Goal: Task Accomplishment & Management: Manage account settings

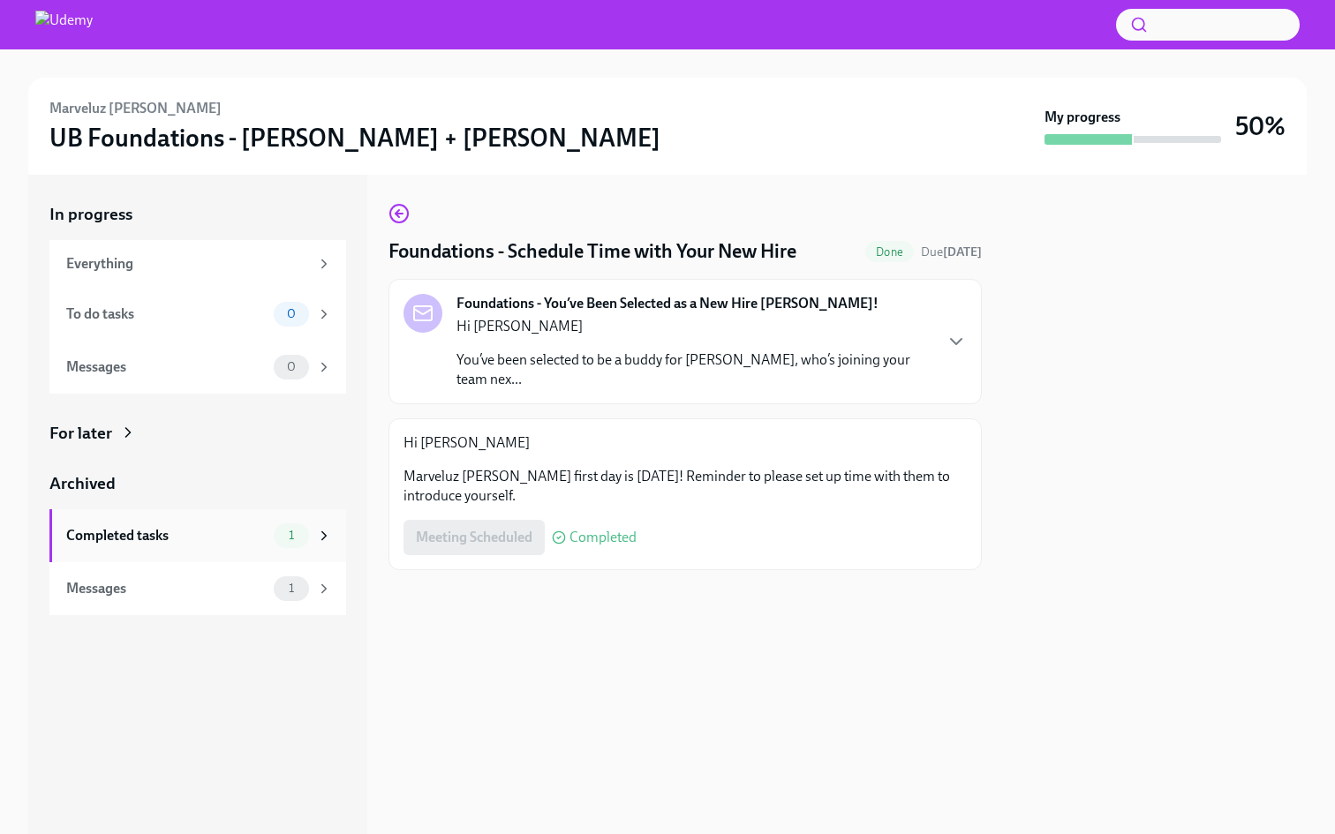
click at [285, 541] on span "1" at bounding box center [291, 535] width 26 height 13
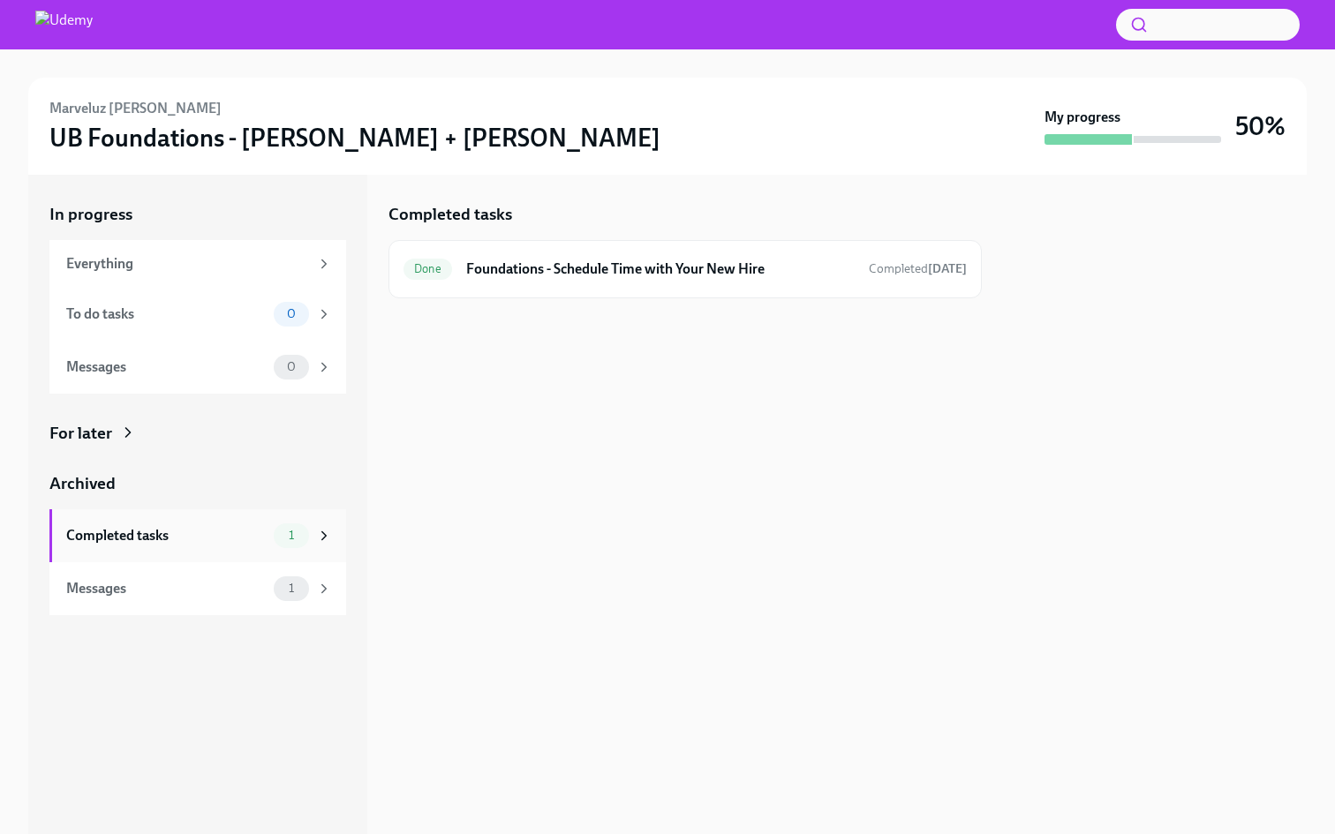
click at [234, 529] on div "Completed tasks" at bounding box center [166, 535] width 200 height 19
click at [154, 541] on div "Completed tasks" at bounding box center [166, 535] width 200 height 19
click at [183, 250] on div "Everything" at bounding box center [197, 264] width 297 height 48
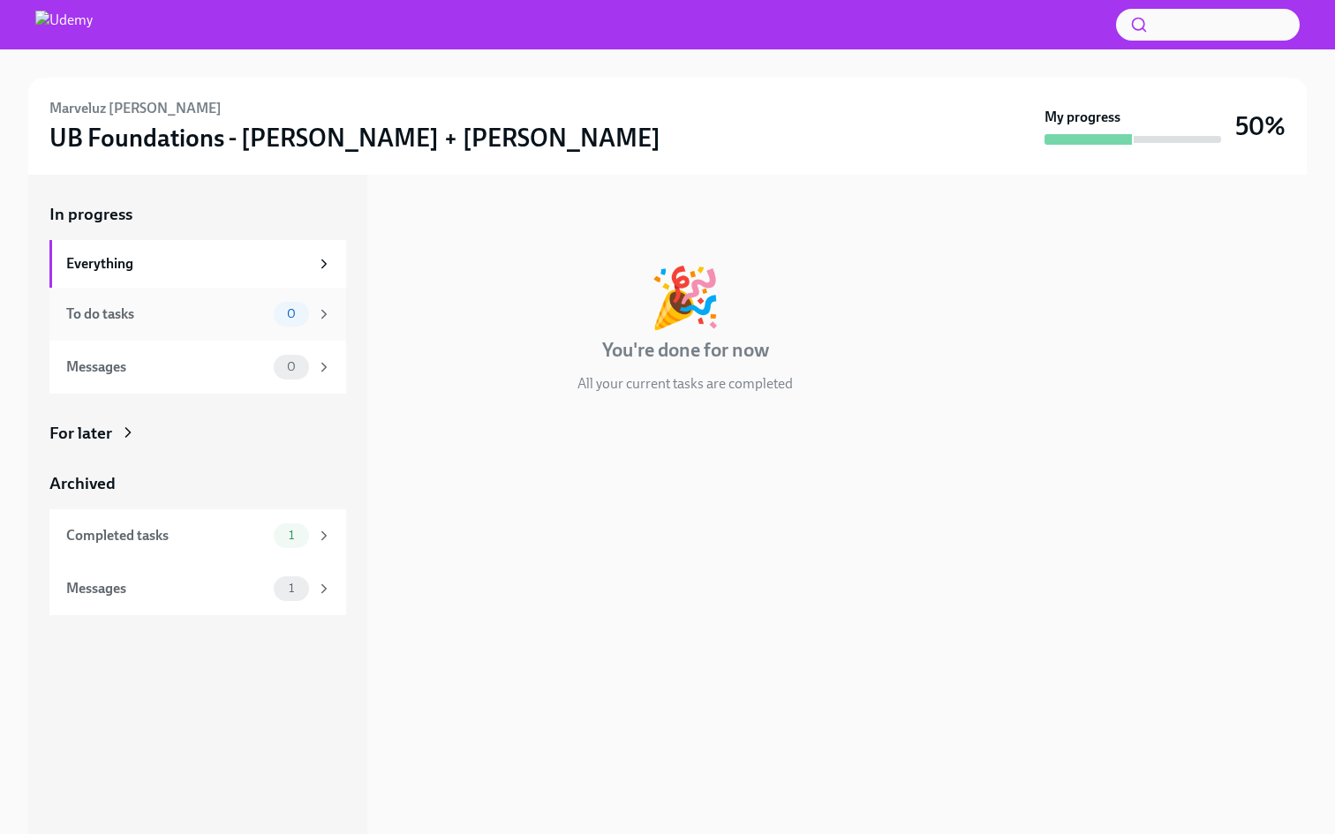
click at [179, 307] on div "To do tasks" at bounding box center [166, 314] width 200 height 19
click at [177, 353] on div "Messages 0" at bounding box center [197, 367] width 297 height 53
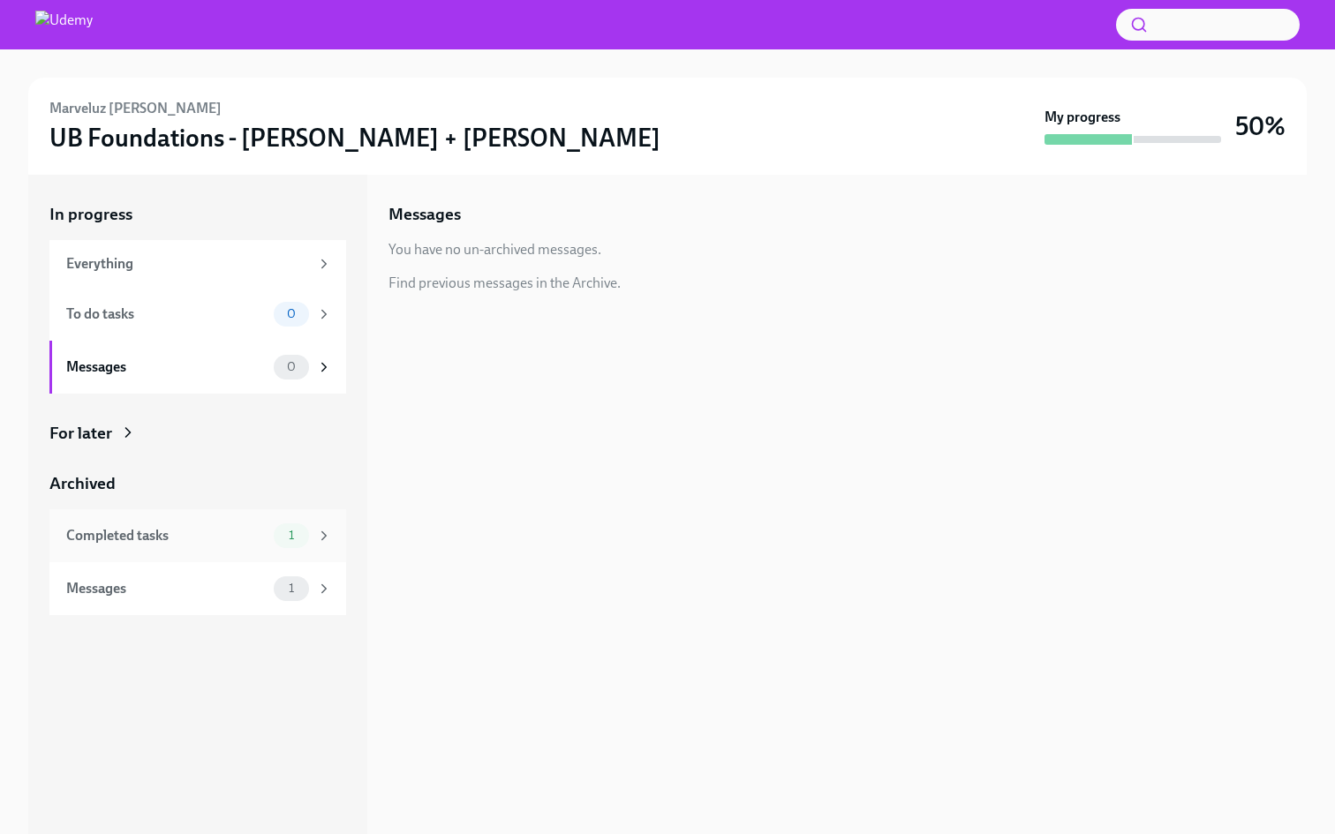
click at [137, 540] on div "Completed tasks" at bounding box center [166, 535] width 200 height 19
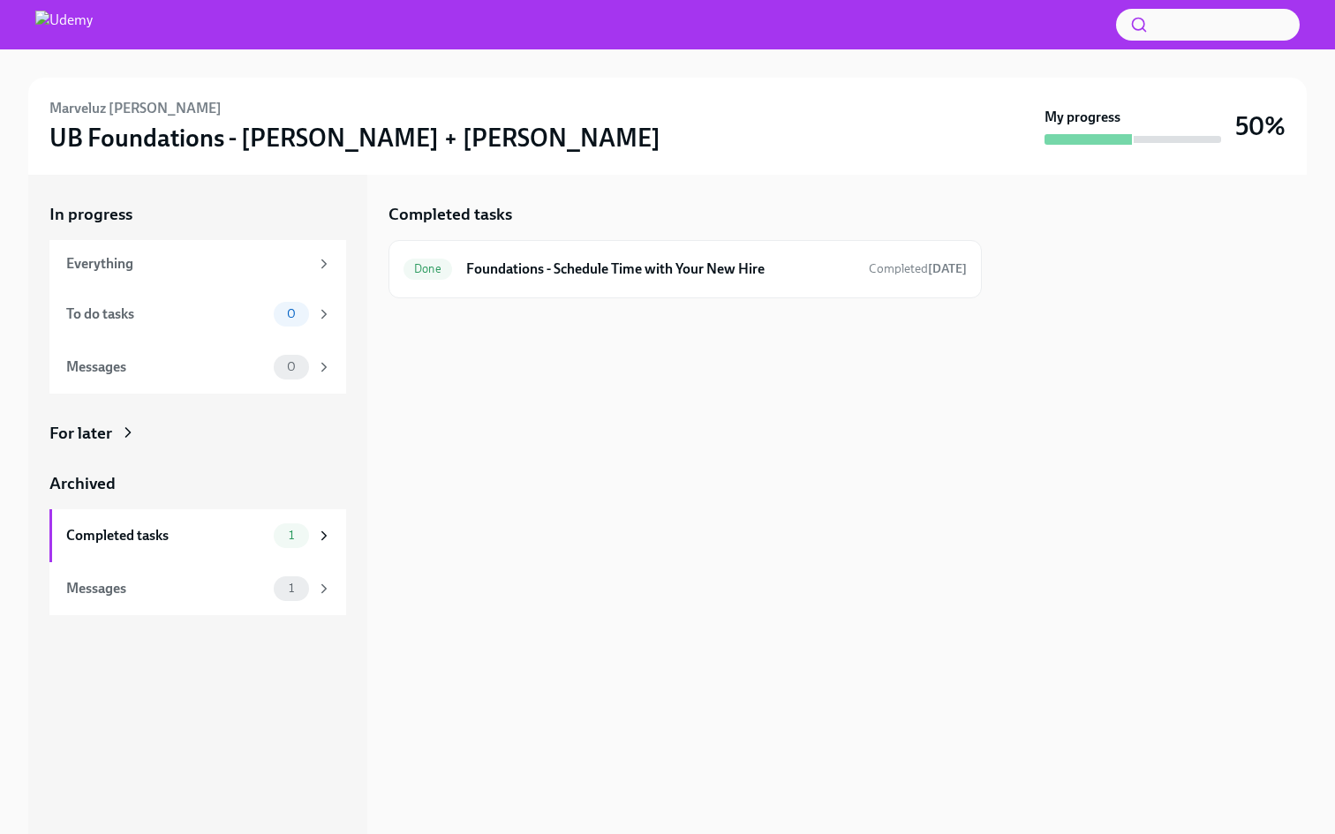
click at [123, 432] on icon at bounding box center [128, 433] width 18 height 18
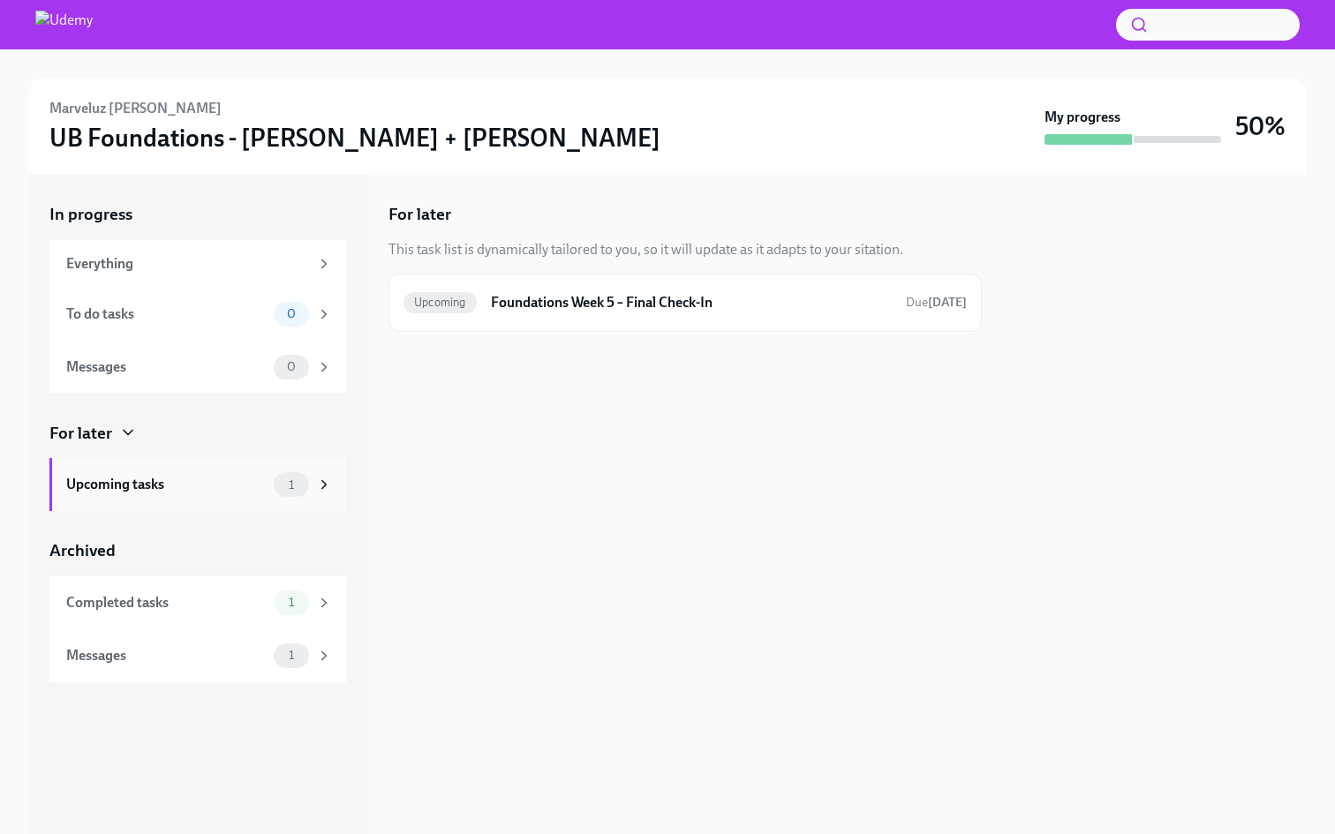
click at [192, 470] on div "Upcoming tasks 1" at bounding box center [197, 484] width 297 height 53
